Goal: Transaction & Acquisition: Purchase product/service

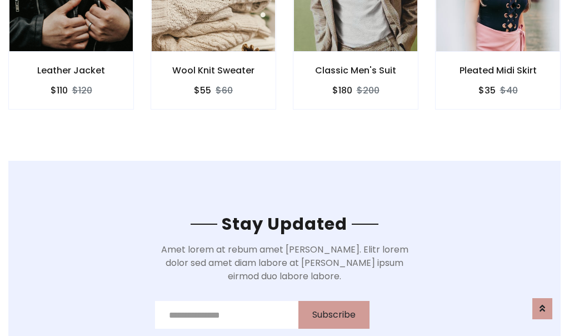
scroll to position [1675, 0]
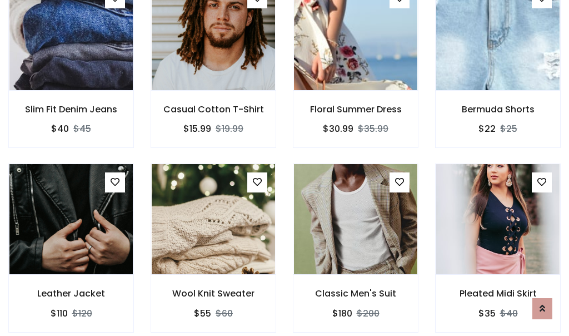
click at [285, 168] on div "Classic Men's Suit $180 $200" at bounding box center [356, 255] width 142 height 184
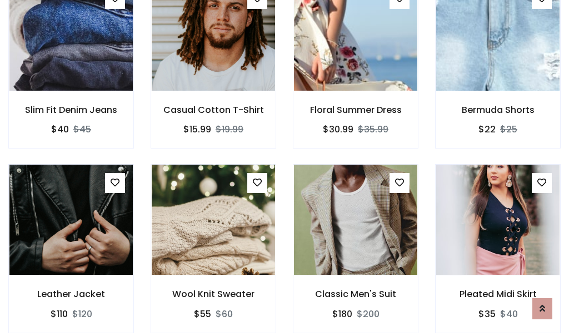
click at [285, 168] on div "Classic Men's Suit $180 $200" at bounding box center [356, 256] width 142 height 184
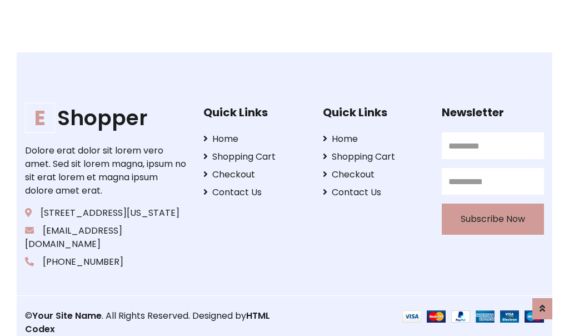
scroll to position [2117, 0]
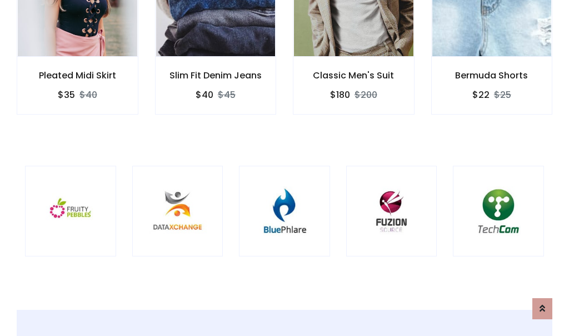
click at [285, 167] on div at bounding box center [284, 211] width 91 height 91
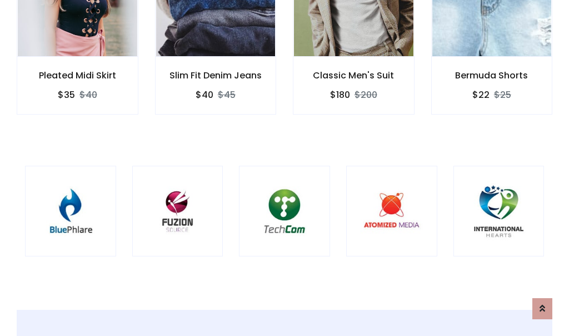
click at [285, 168] on div at bounding box center [284, 211] width 91 height 91
click at [285, 167] on div at bounding box center [284, 211] width 91 height 91
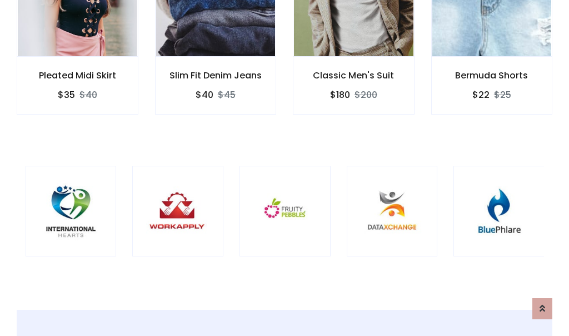
scroll to position [0, 0]
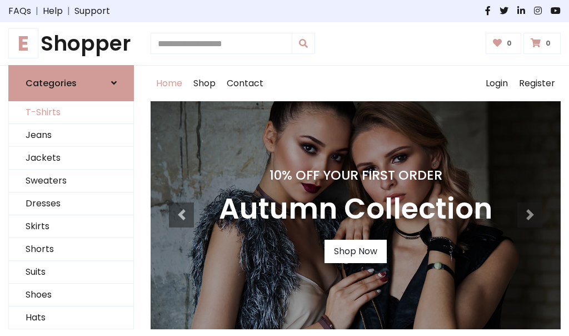
click at [71, 112] on link "T-Shirts" at bounding box center [71, 112] width 125 height 23
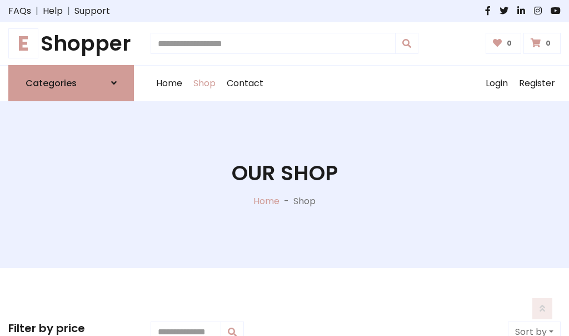
scroll to position [446, 0]
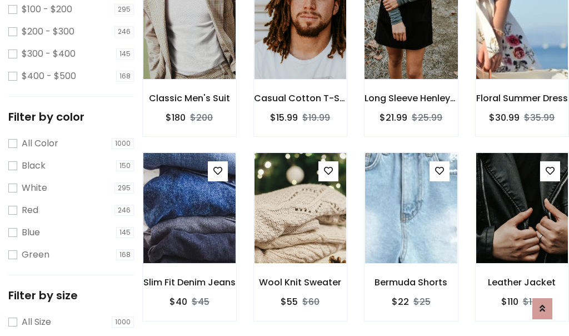
scroll to position [0, 0]
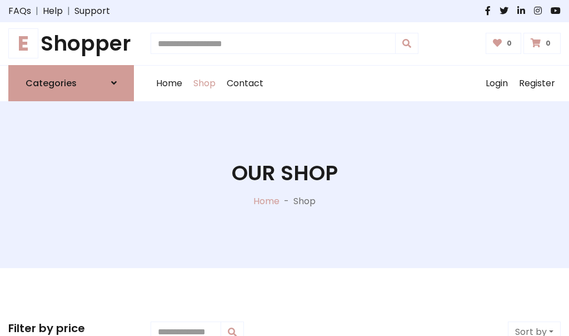
click at [71, 43] on h1 "E Shopper" at bounding box center [71, 43] width 126 height 25
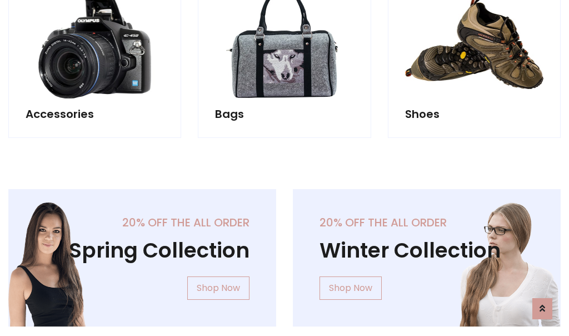
scroll to position [1081, 0]
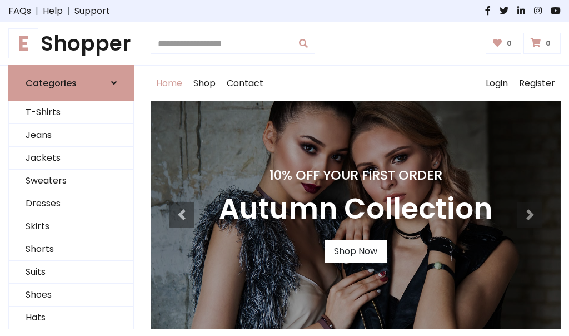
scroll to position [365, 0]
